Goal: Task Accomplishment & Management: Complete application form

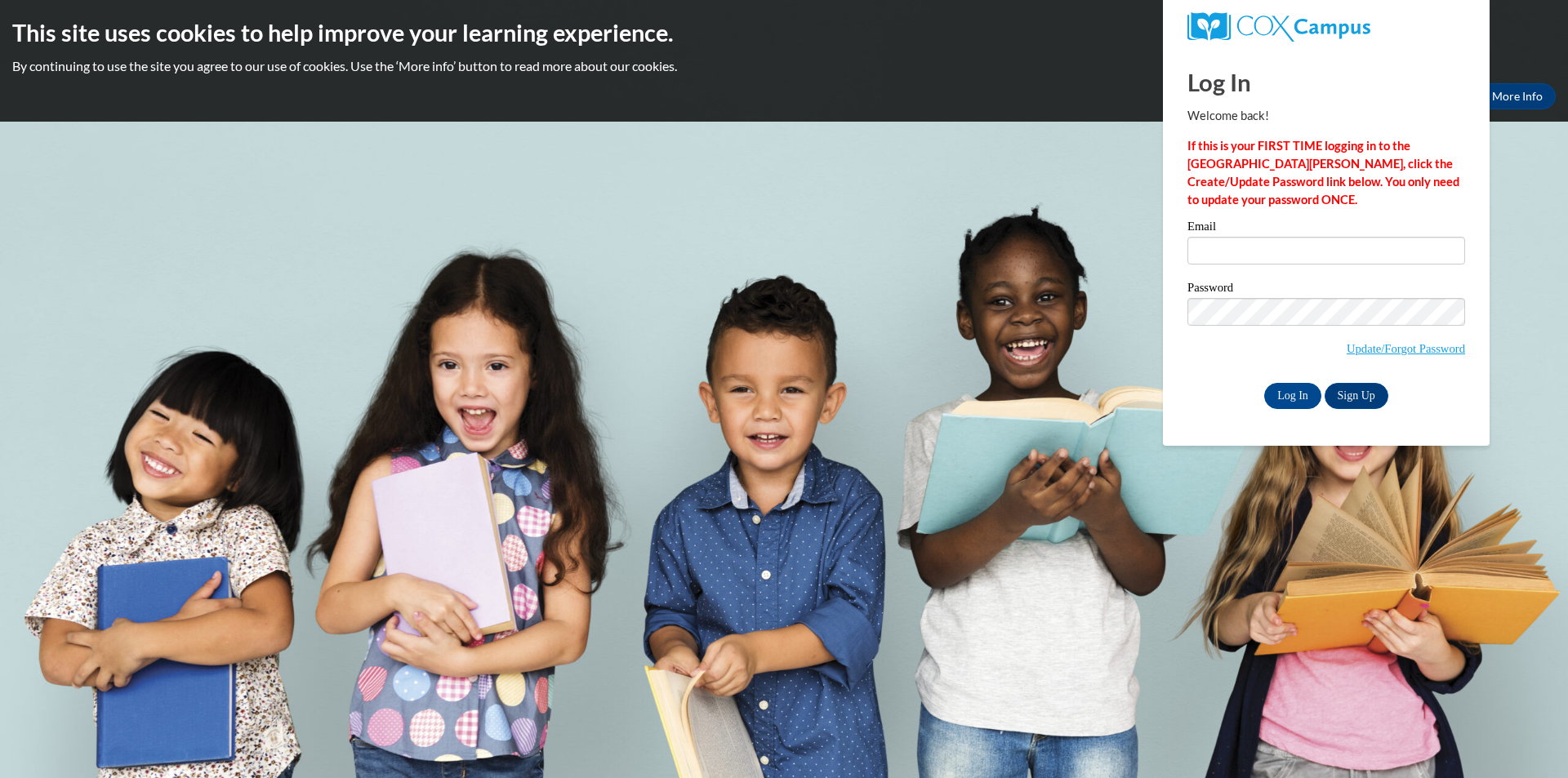
click at [1348, 221] on label "Email" at bounding box center [1326, 228] width 278 height 16
click at [1348, 237] on input "Email" at bounding box center [1326, 250] width 278 height 28
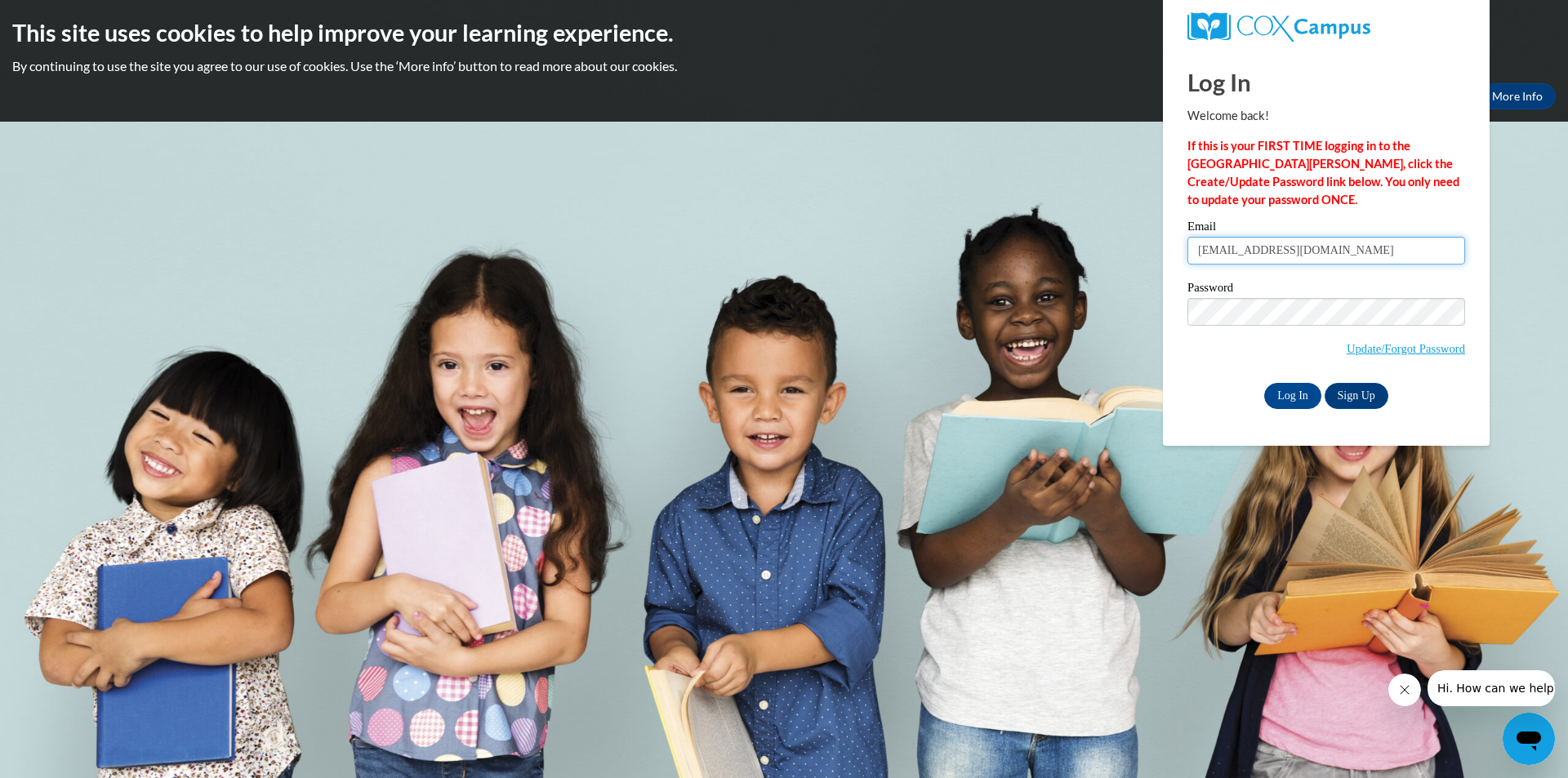
type input "[EMAIL_ADDRESS][DOMAIN_NAME]"
click at [1321, 324] on span "Update/Forgot Password" at bounding box center [1326, 332] width 278 height 67
click at [1304, 391] on input "Log In" at bounding box center [1292, 396] width 57 height 26
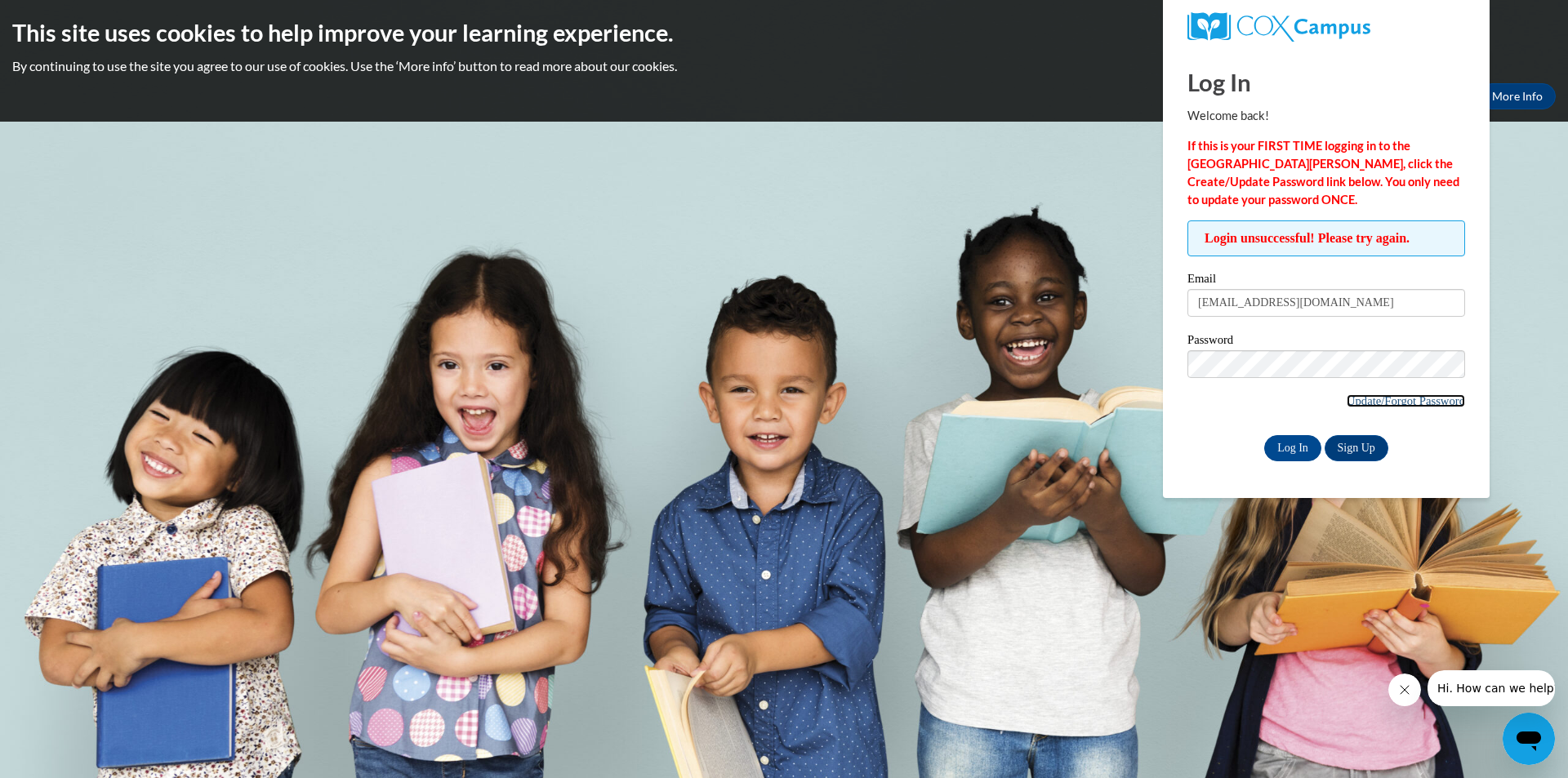
click at [1389, 401] on link "Update/Forgot Password" at bounding box center [1405, 400] width 118 height 13
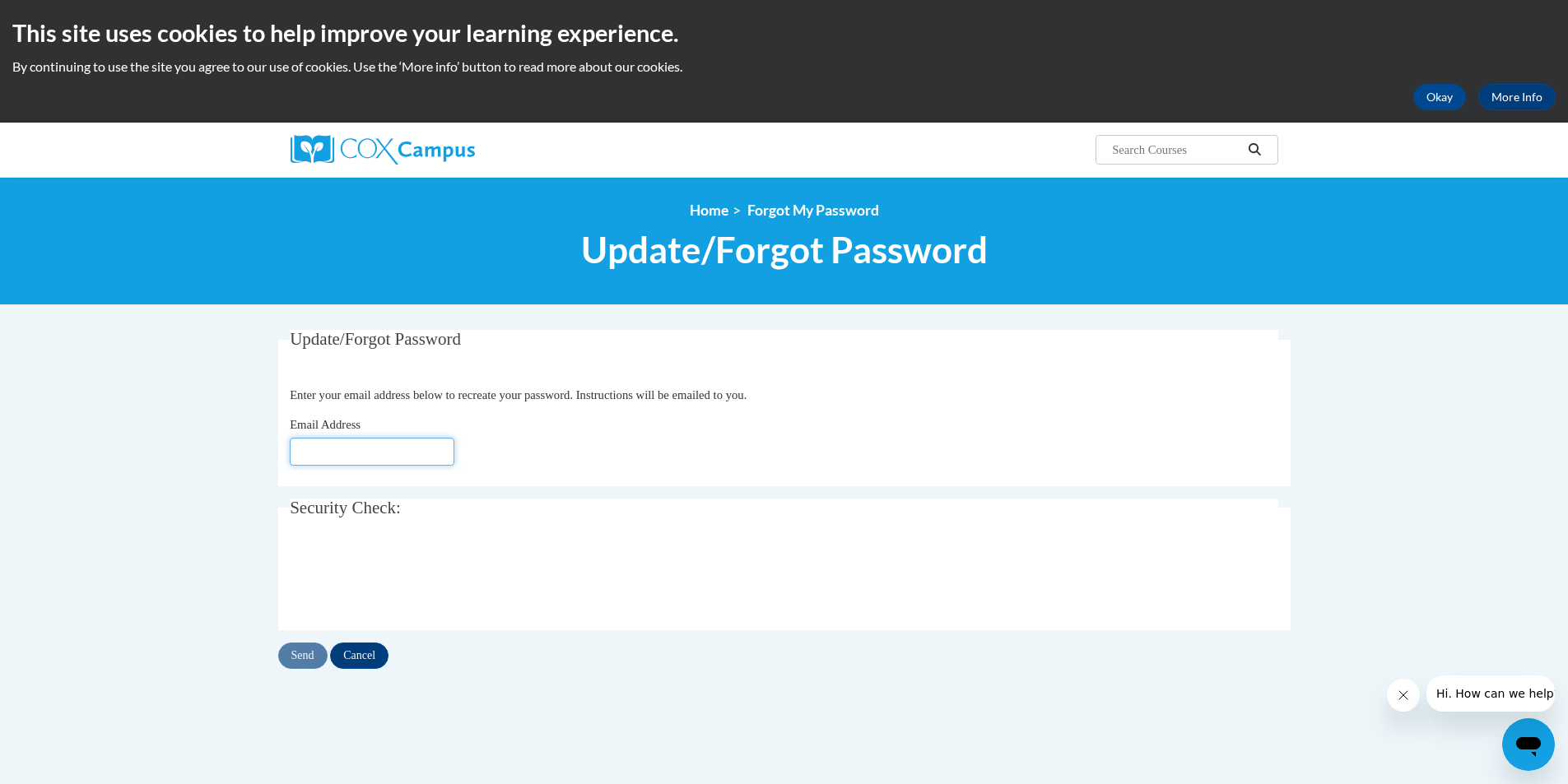
click at [403, 444] on input "Email Address" at bounding box center [372, 451] width 165 height 28
type input "[EMAIL_ADDRESS][DOMAIN_NAME]"
click at [303, 653] on input "Send" at bounding box center [302, 655] width 49 height 26
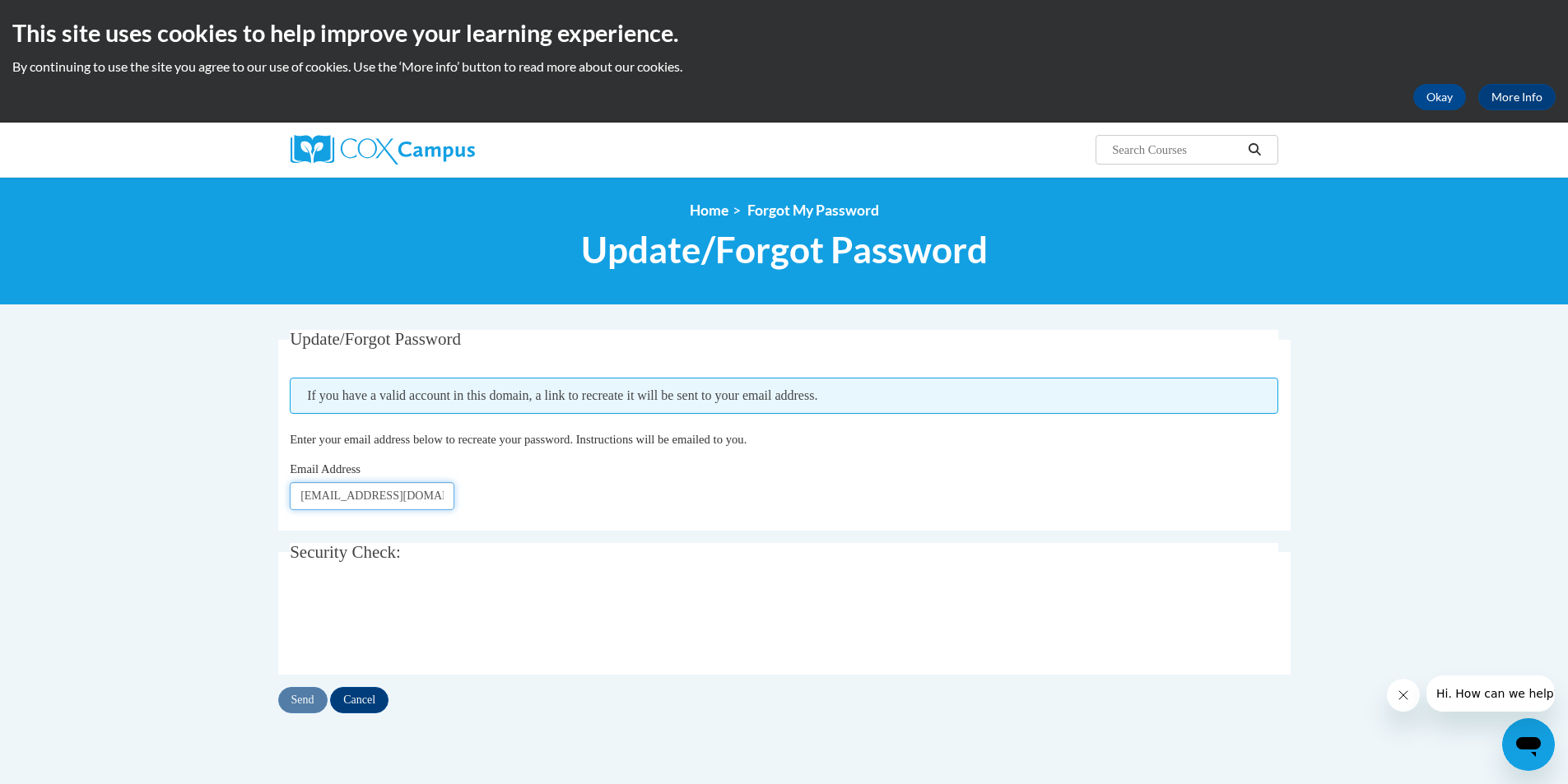
drag, startPoint x: 424, startPoint y: 489, endPoint x: 352, endPoint y: 493, distance: 72.1
click at [352, 493] on input "mvanover@ilcao.org" at bounding box center [372, 495] width 165 height 28
type input "mvanover2805@gmail.com"
click at [304, 701] on input "Send" at bounding box center [302, 699] width 49 height 26
click at [379, 694] on input "Cancel" at bounding box center [359, 699] width 58 height 26
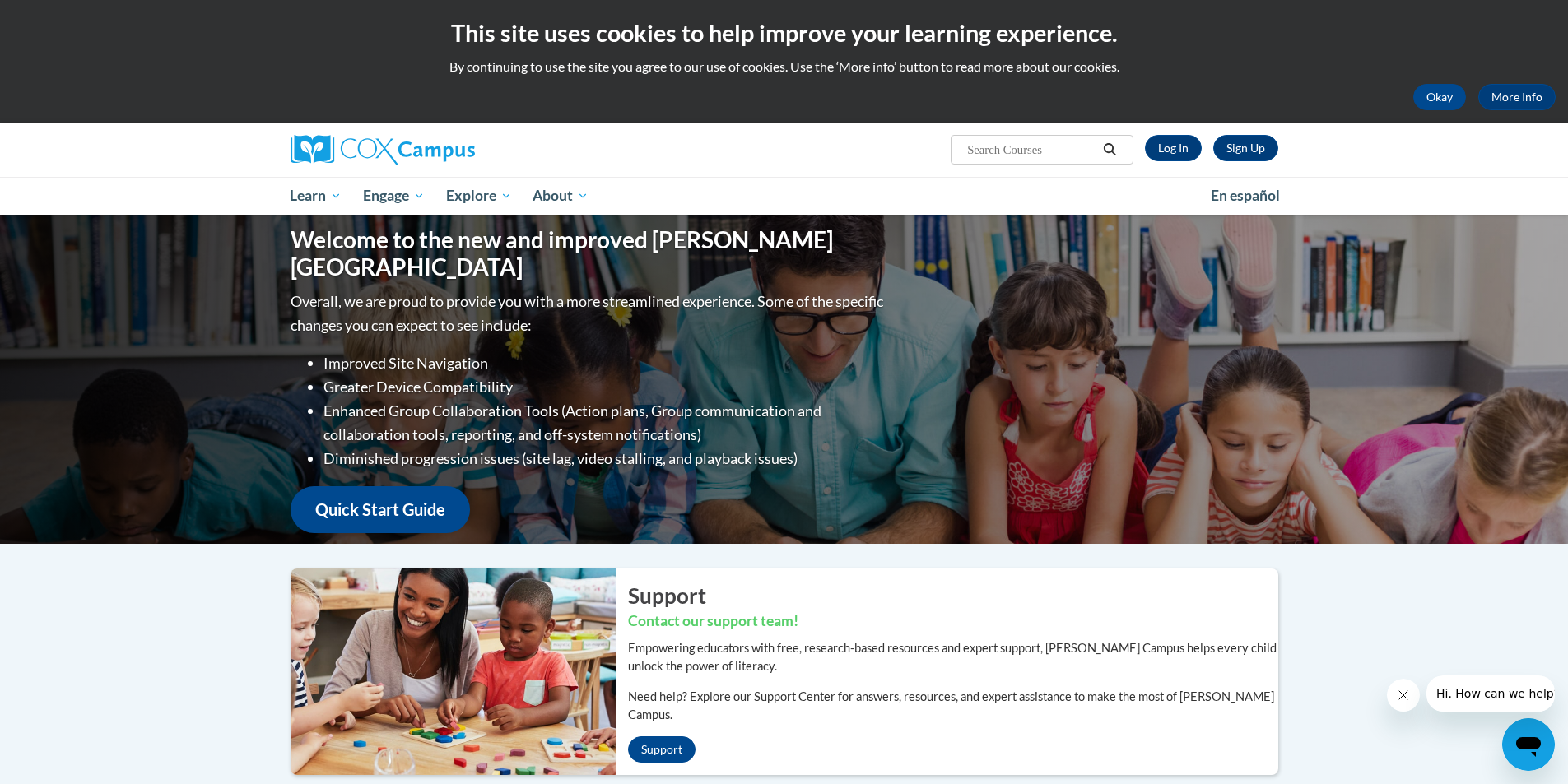
click at [1158, 134] on div "Sign Up Log In Search Search..." at bounding box center [953, 143] width 674 height 42
click at [1169, 139] on link "Log In" at bounding box center [1173, 148] width 56 height 26
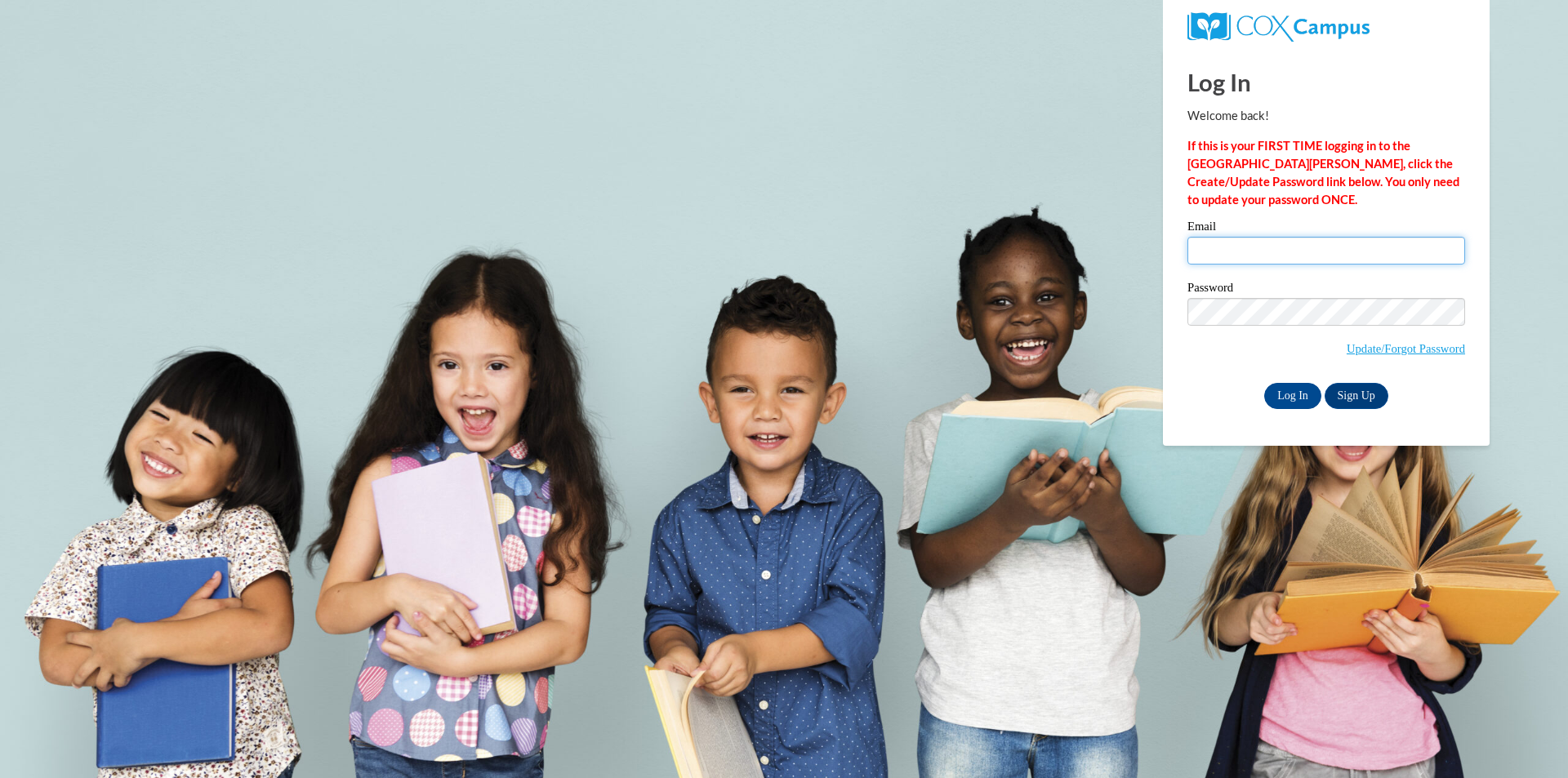
click at [1231, 252] on input "Email" at bounding box center [1326, 250] width 278 height 28
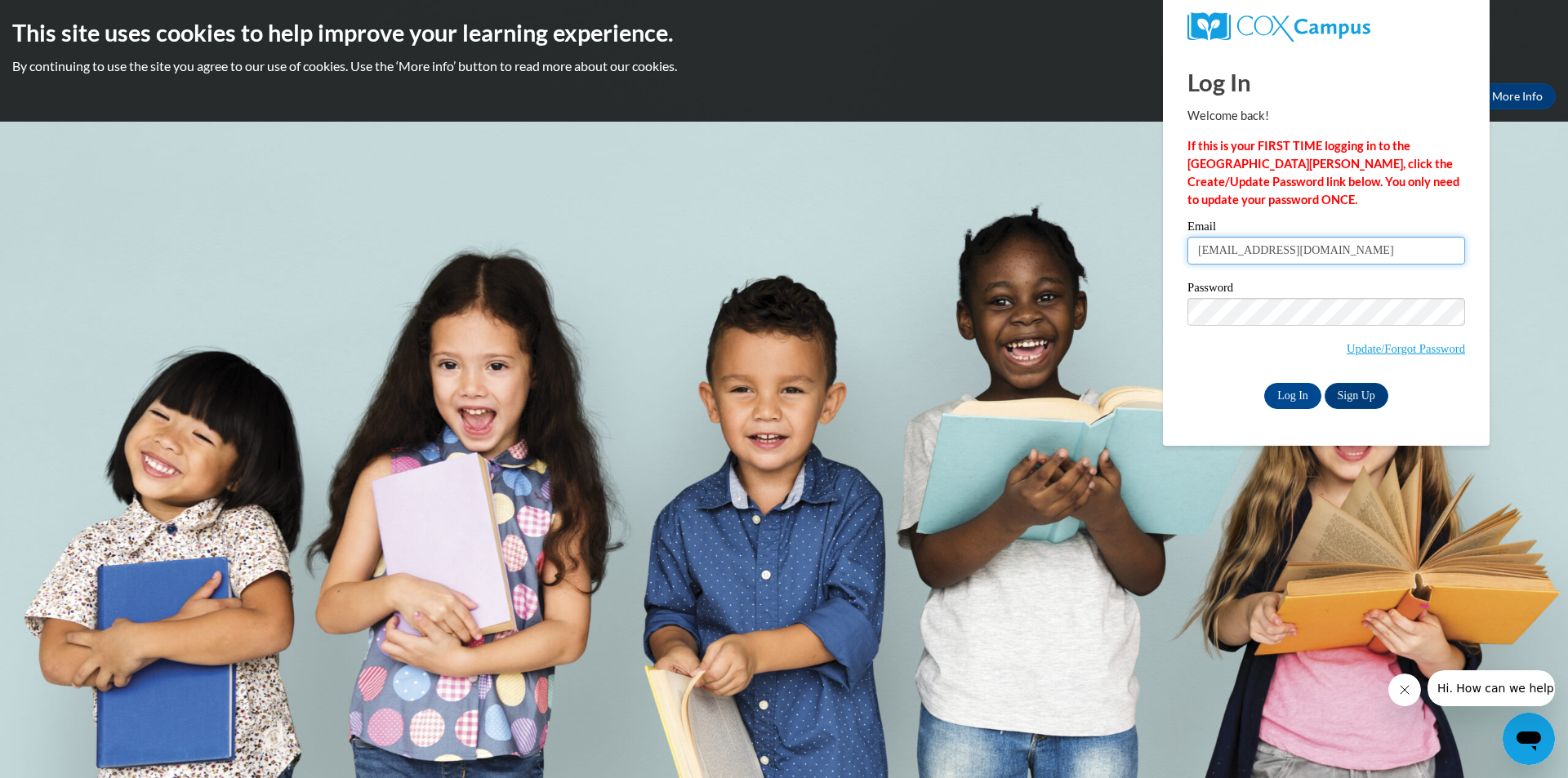
type input "mvanover2805@gmail.com"
click at [1304, 390] on input "Log In" at bounding box center [1292, 396] width 57 height 26
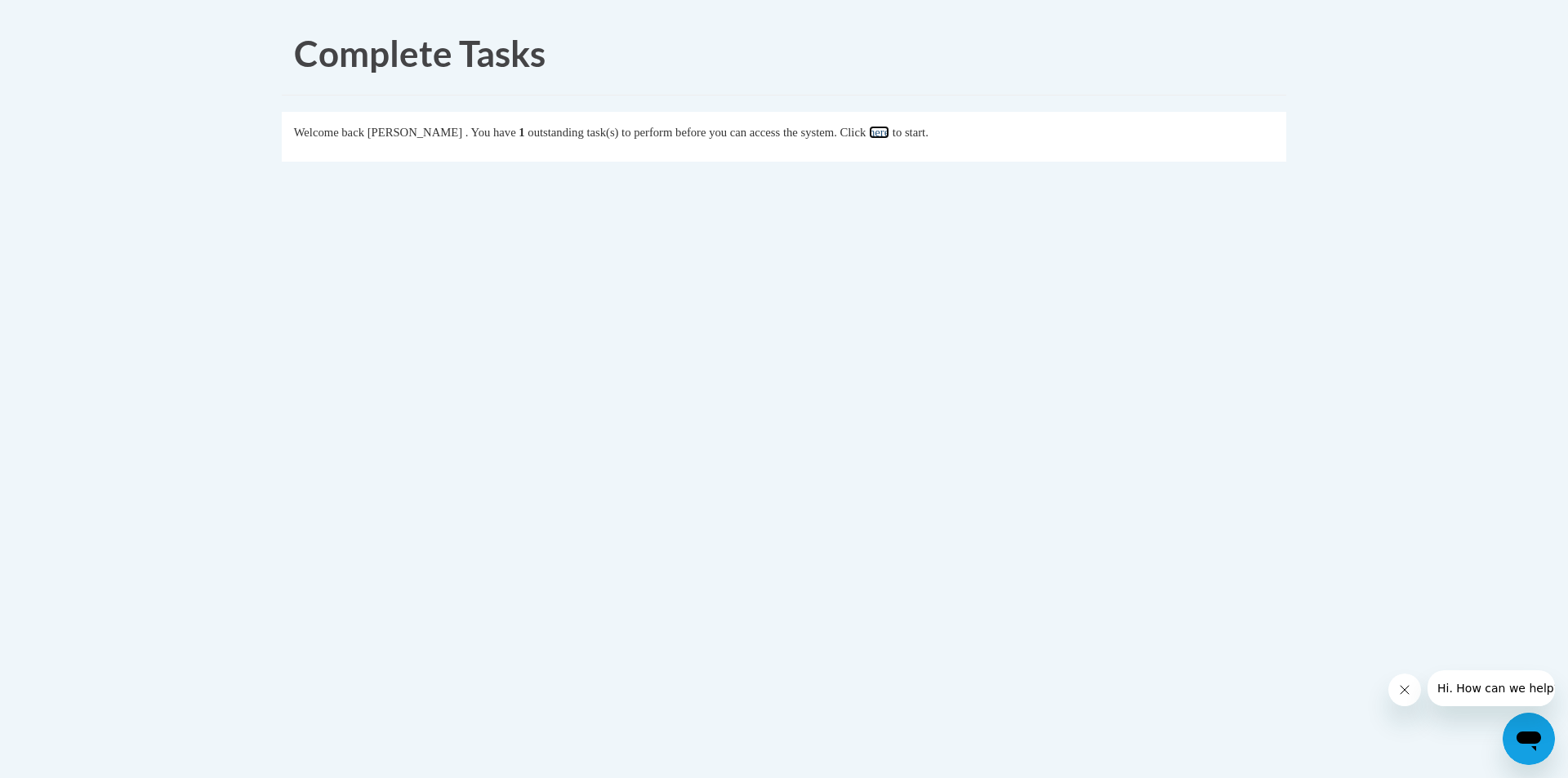
click at [889, 130] on link "here" at bounding box center [879, 132] width 20 height 13
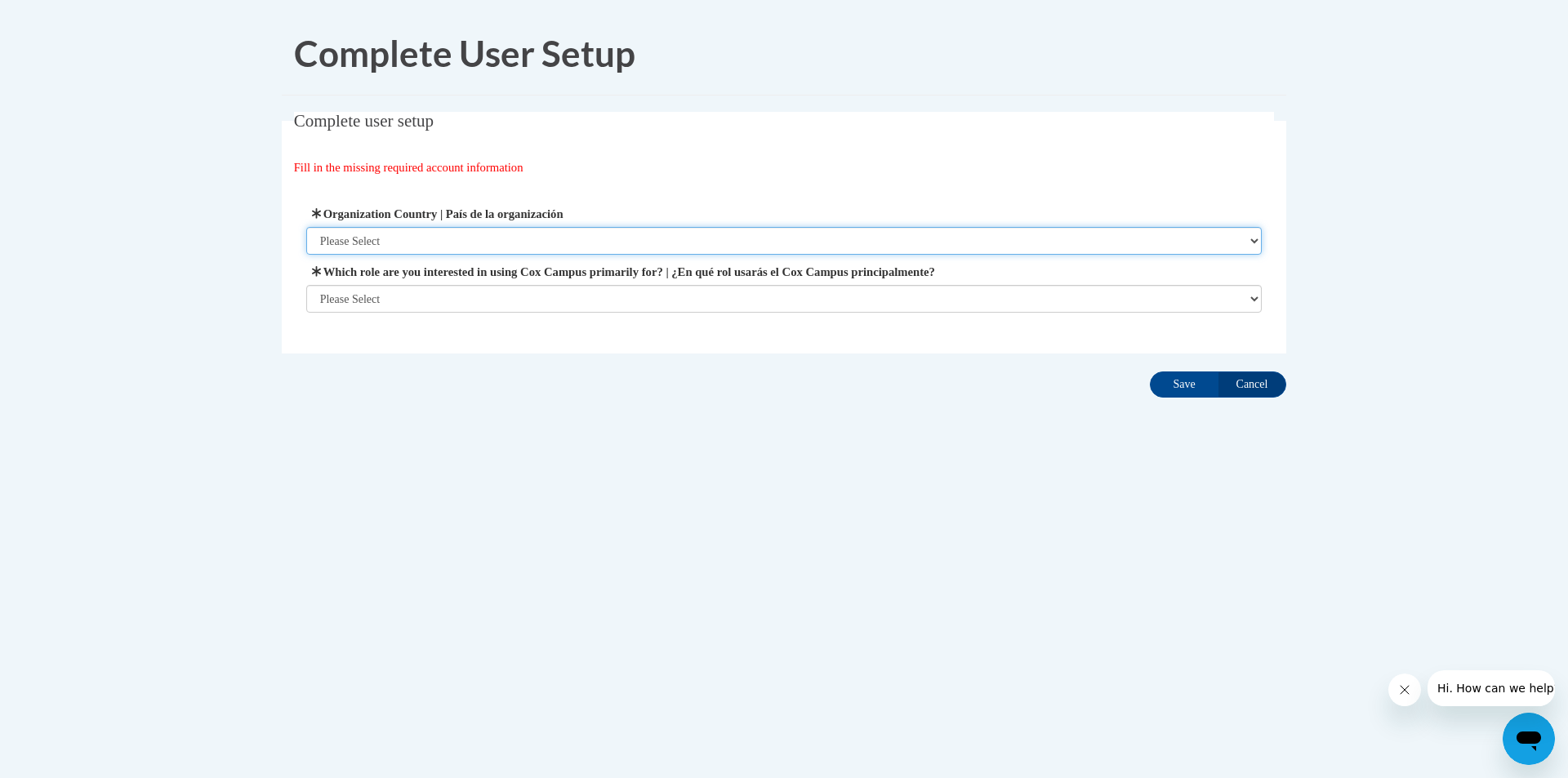
click at [606, 248] on select "Please Select United States | Estados Unidos Outside of the United States | Fue…" at bounding box center [784, 240] width 956 height 28
select select "ad49bcad-a171-4b2e-b99c-48b446064914"
click at [306, 227] on select "Please Select United States | Estados Unidos Outside of the United States | Fue…" at bounding box center [784, 240] width 956 height 28
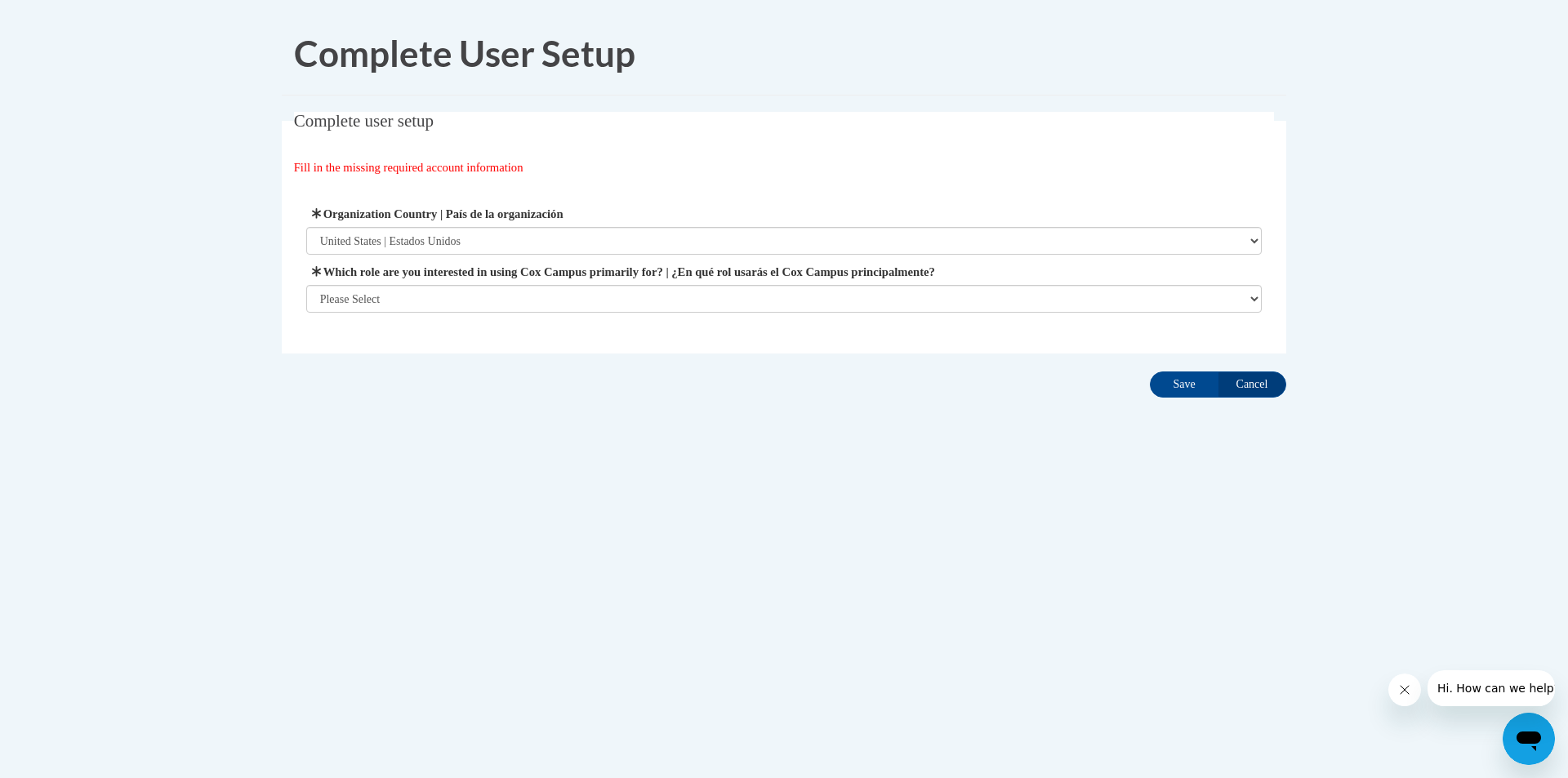
click at [528, 284] on span "Which role are you interested in using Cox Campus primarily for? | ¿En qué rol …" at bounding box center [784, 287] width 956 height 50
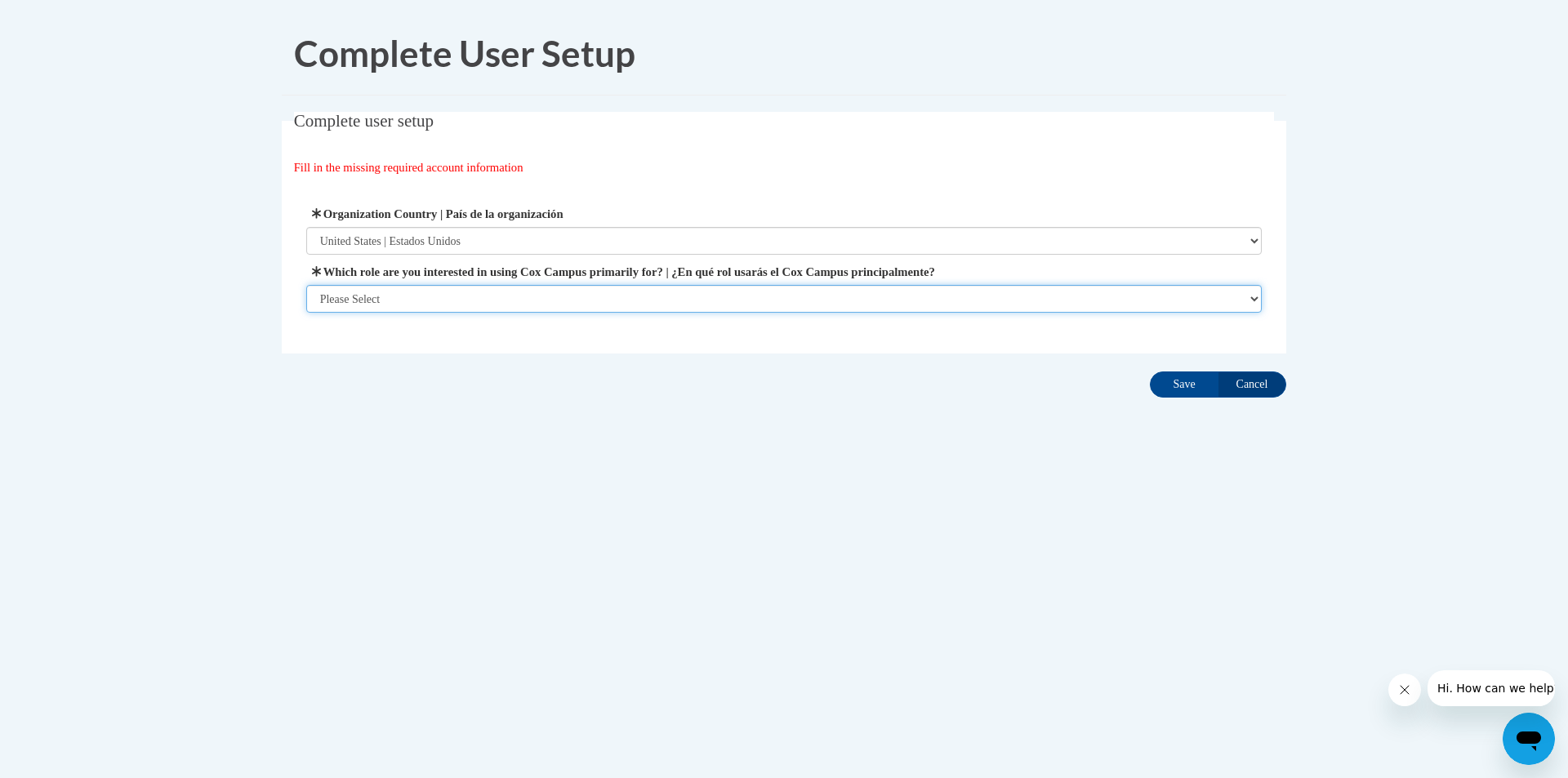
click at [529, 300] on select "Please Select College/University | Colegio/Universidad Community/Nonprofit Part…" at bounding box center [784, 298] width 956 height 28
select select "fbf2d438-af2f-41f8-98f1-81c410e29de3"
click at [306, 312] on select "Please Select College/University | Colegio/Universidad Community/Nonprofit Part…" at bounding box center [784, 298] width 956 height 28
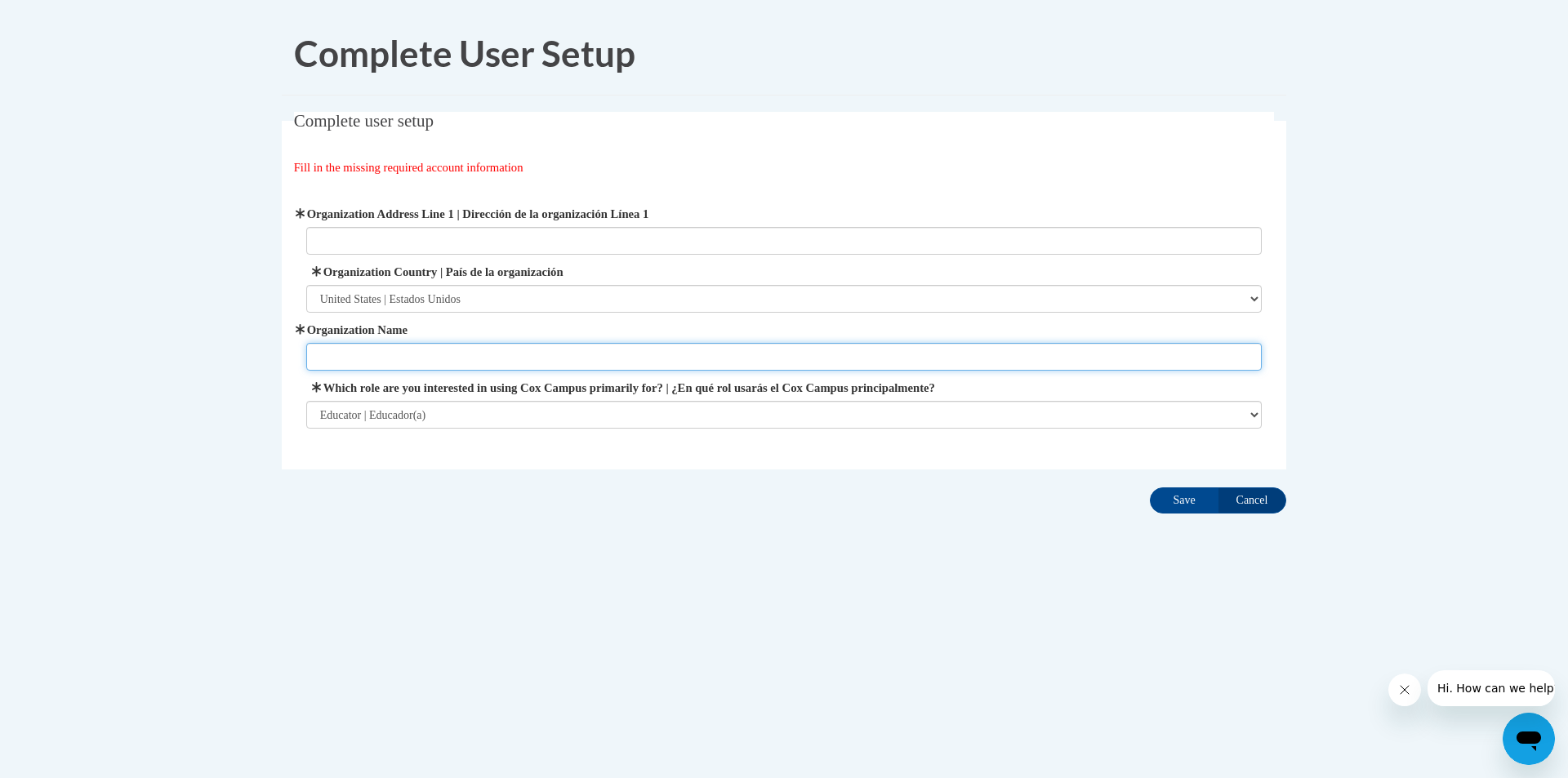
click at [533, 370] on input "Organization Name" at bounding box center [784, 356] width 956 height 28
click at [1259, 491] on input "Cancel" at bounding box center [1251, 499] width 68 height 26
